Goal: Check status: Check status

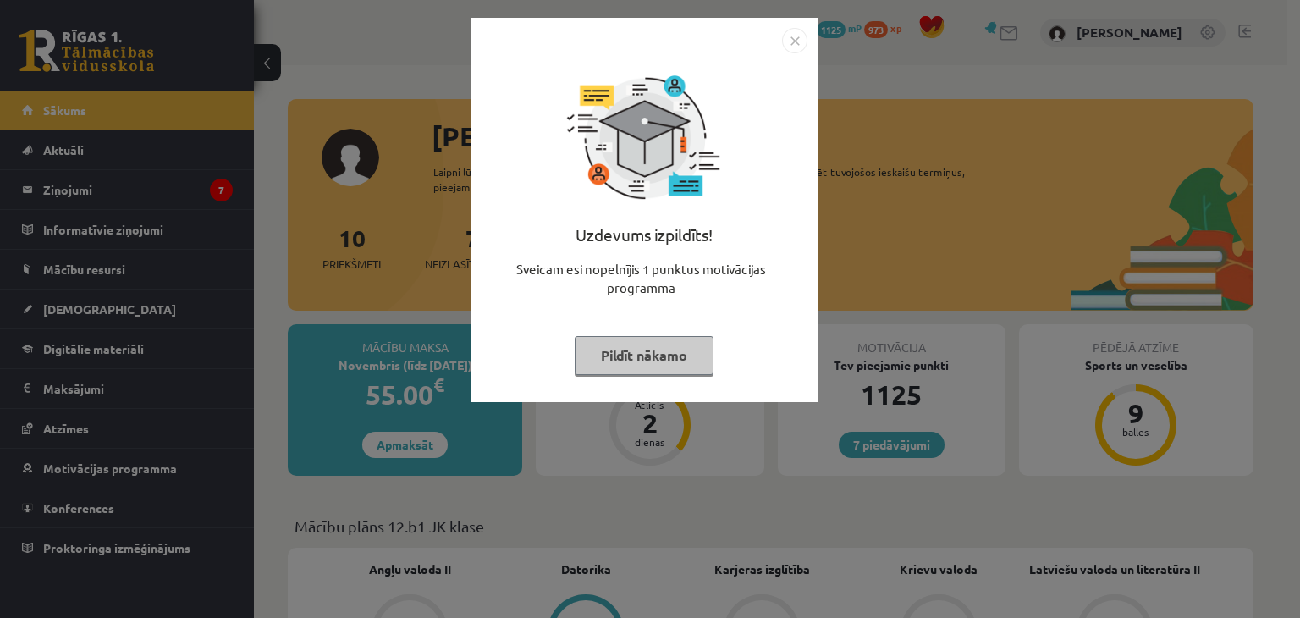
click at [787, 41] on img "Close" at bounding box center [794, 40] width 25 height 25
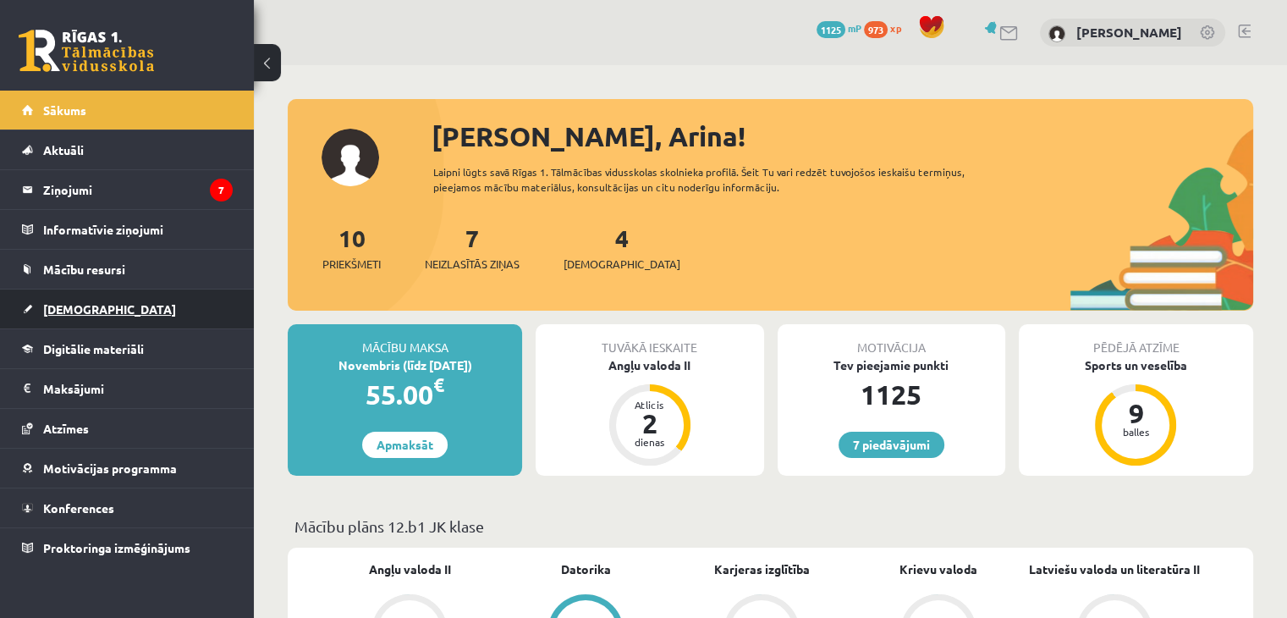
click at [82, 309] on span "[DEMOGRAPHIC_DATA]" at bounding box center [109, 308] width 133 height 15
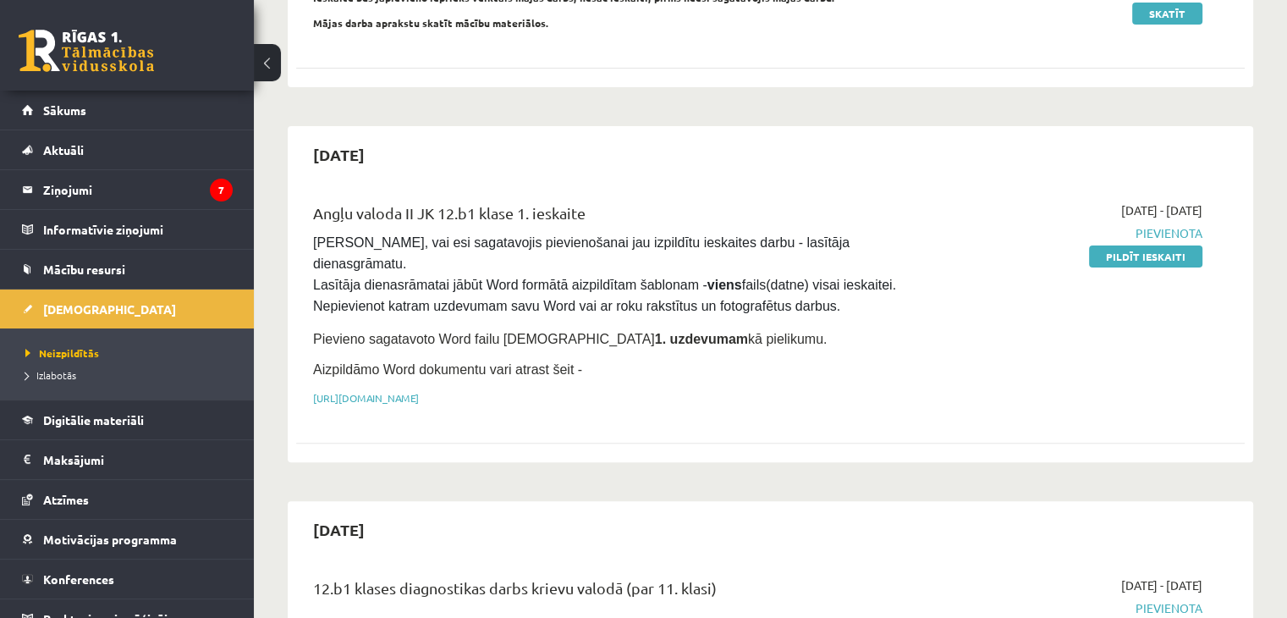
scroll to position [542, 0]
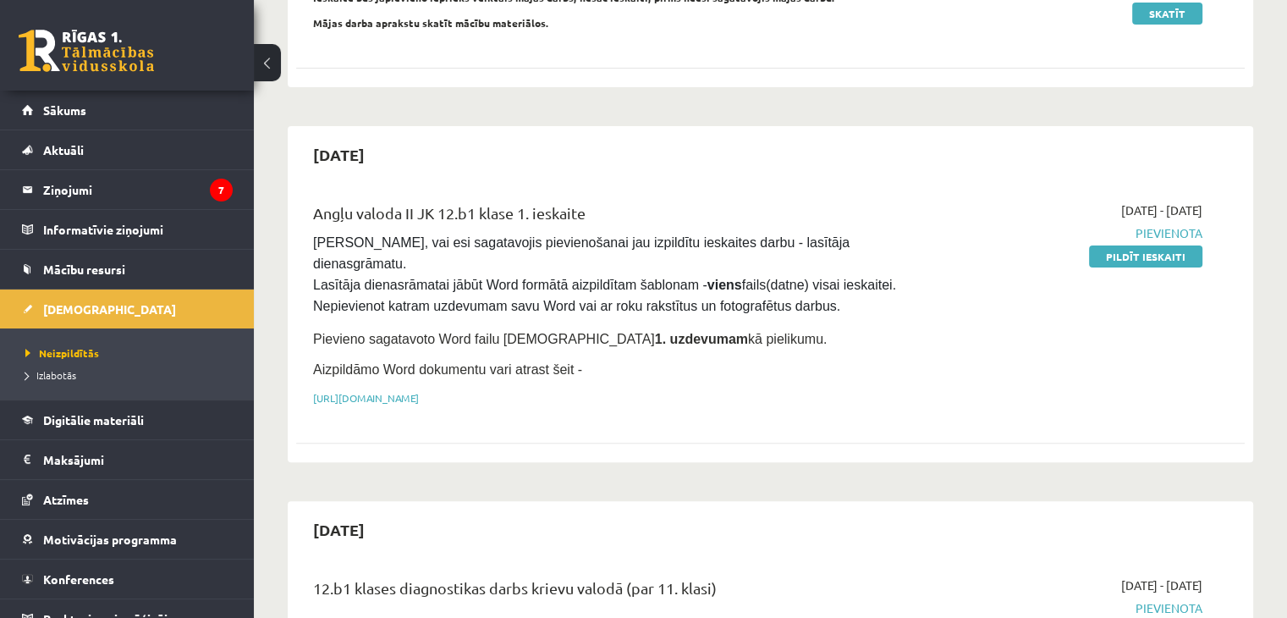
click at [313, 263] on span "[PERSON_NAME], vai esi sagatavojis pievienošanai jau izpildītu ieskaites darbu …" at bounding box center [606, 274] width 586 height 78
